Goal: Information Seeking & Learning: Learn about a topic

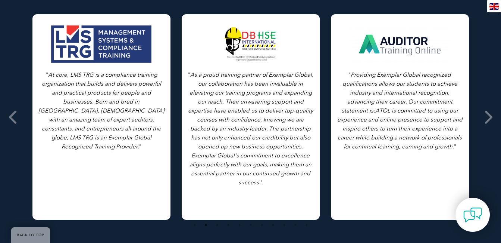
scroll to position [564, 0]
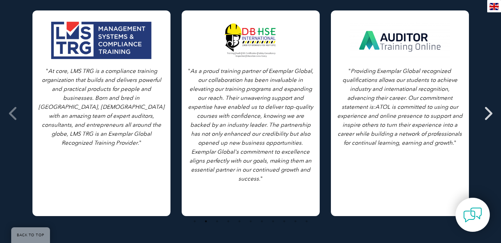
click at [488, 113] on icon at bounding box center [488, 113] width 9 height 0
click at [11, 113] on icon at bounding box center [13, 113] width 9 height 0
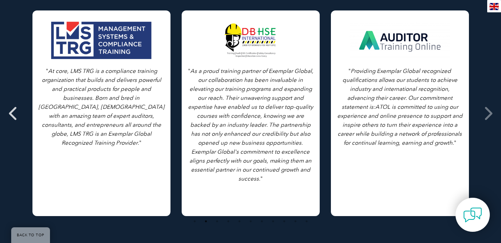
click at [11, 113] on icon at bounding box center [13, 113] width 9 height 0
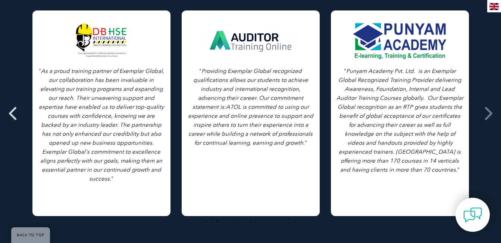
drag, startPoint x: 11, startPoint y: 106, endPoint x: 12, endPoint y: 112, distance: 5.8
click at [12, 113] on icon at bounding box center [13, 113] width 9 height 0
click at [488, 113] on icon at bounding box center [488, 113] width 9 height 0
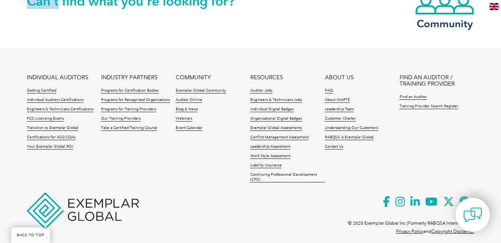
scroll to position [893, 0]
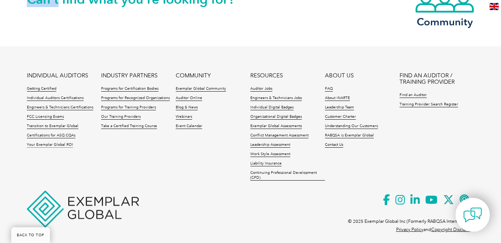
click at [36, 144] on link "Your Exemplar Global ROI" at bounding box center [50, 144] width 46 height 5
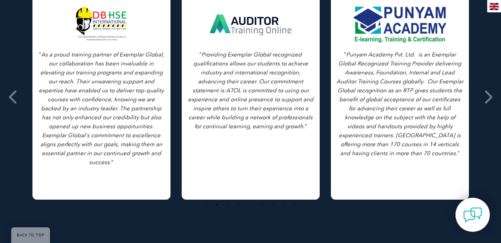
scroll to position [757, 0]
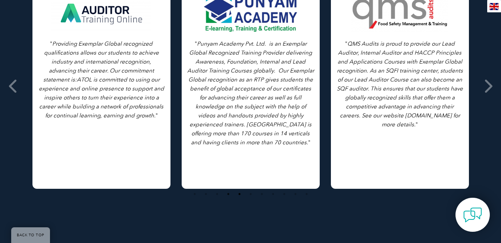
click at [239, 190] on button "5" at bounding box center [239, 193] width 7 height 7
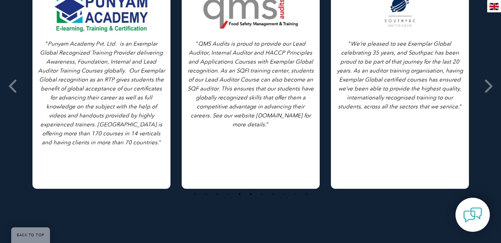
click at [248, 190] on button "6" at bounding box center [250, 193] width 7 height 7
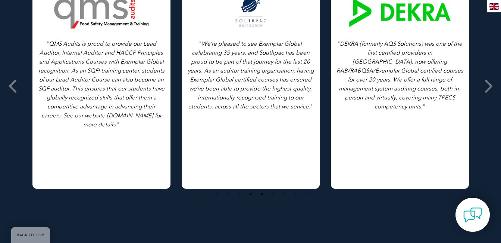
drag, startPoint x: 255, startPoint y: 187, endPoint x: 261, endPoint y: 187, distance: 5.6
click at [261, 188] on ul "1 2 3 4 5 6 7 8 9 10 11" at bounding box center [251, 193] width 448 height 10
click at [261, 190] on button "7" at bounding box center [261, 193] width 7 height 7
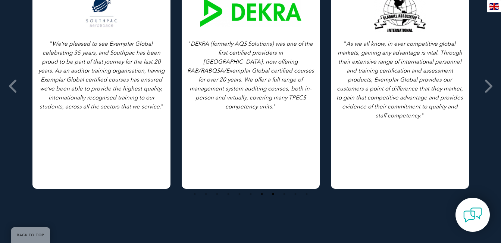
click at [275, 190] on button "8" at bounding box center [273, 193] width 7 height 7
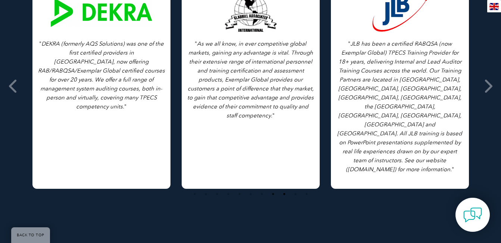
click at [286, 190] on button "9" at bounding box center [284, 193] width 7 height 7
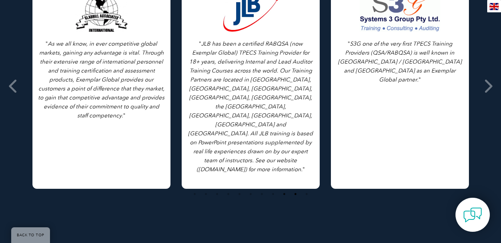
click at [296, 190] on button "10" at bounding box center [295, 193] width 7 height 7
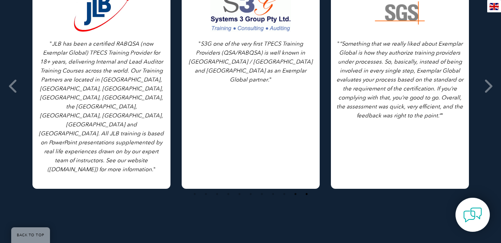
click at [308, 190] on button "11" at bounding box center [306, 193] width 7 height 7
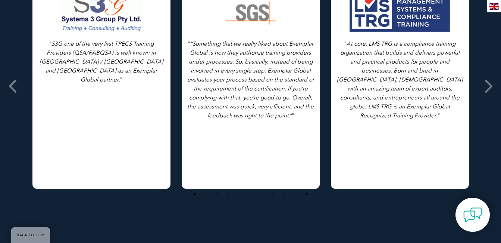
click at [194, 190] on button "1" at bounding box center [194, 193] width 7 height 7
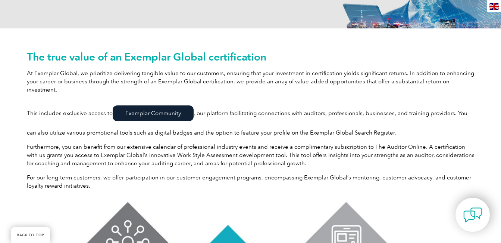
scroll to position [0, 0]
